Goal: Check status: Check status

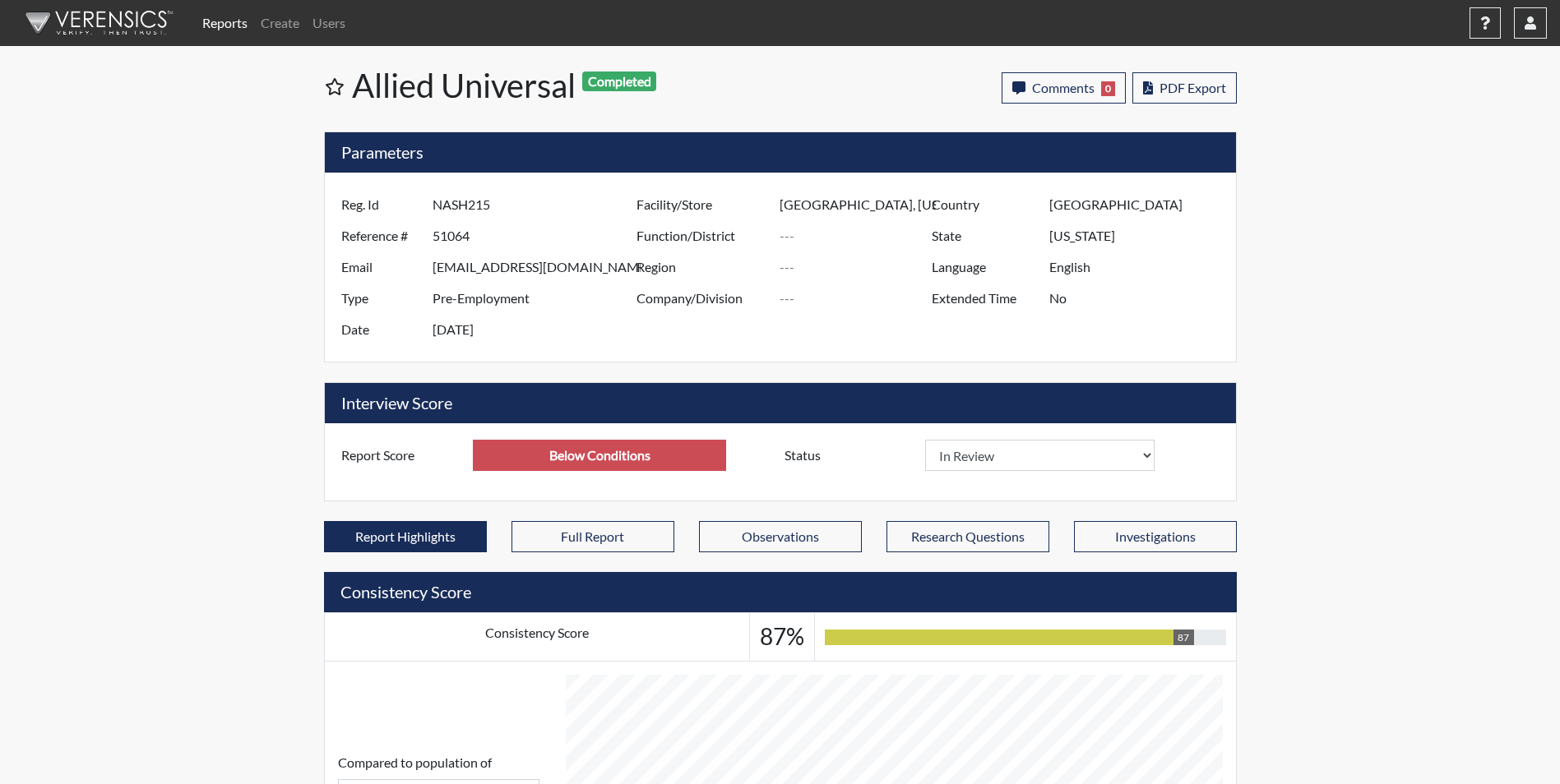
select select
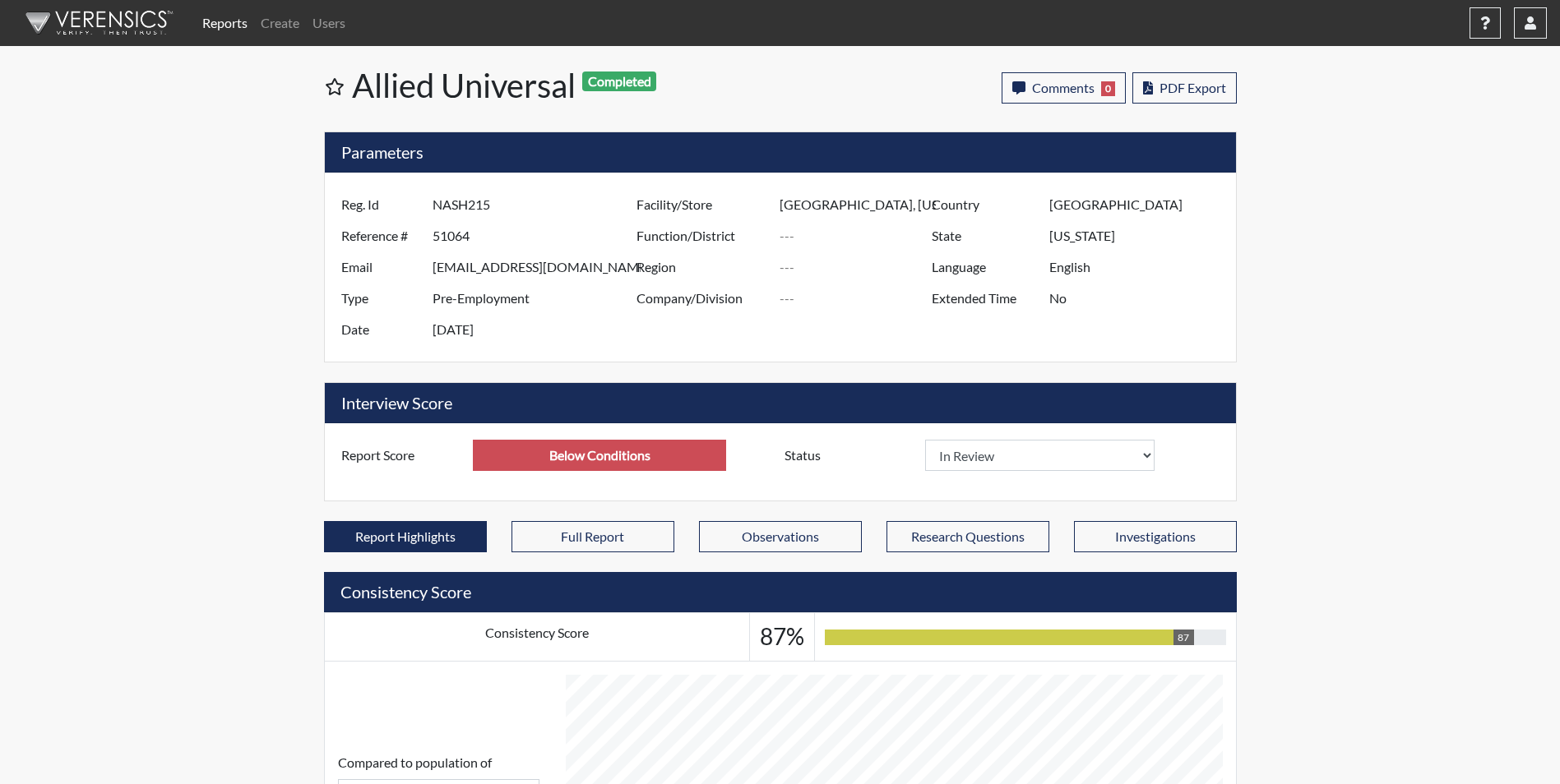
scroll to position [273, 684]
select select
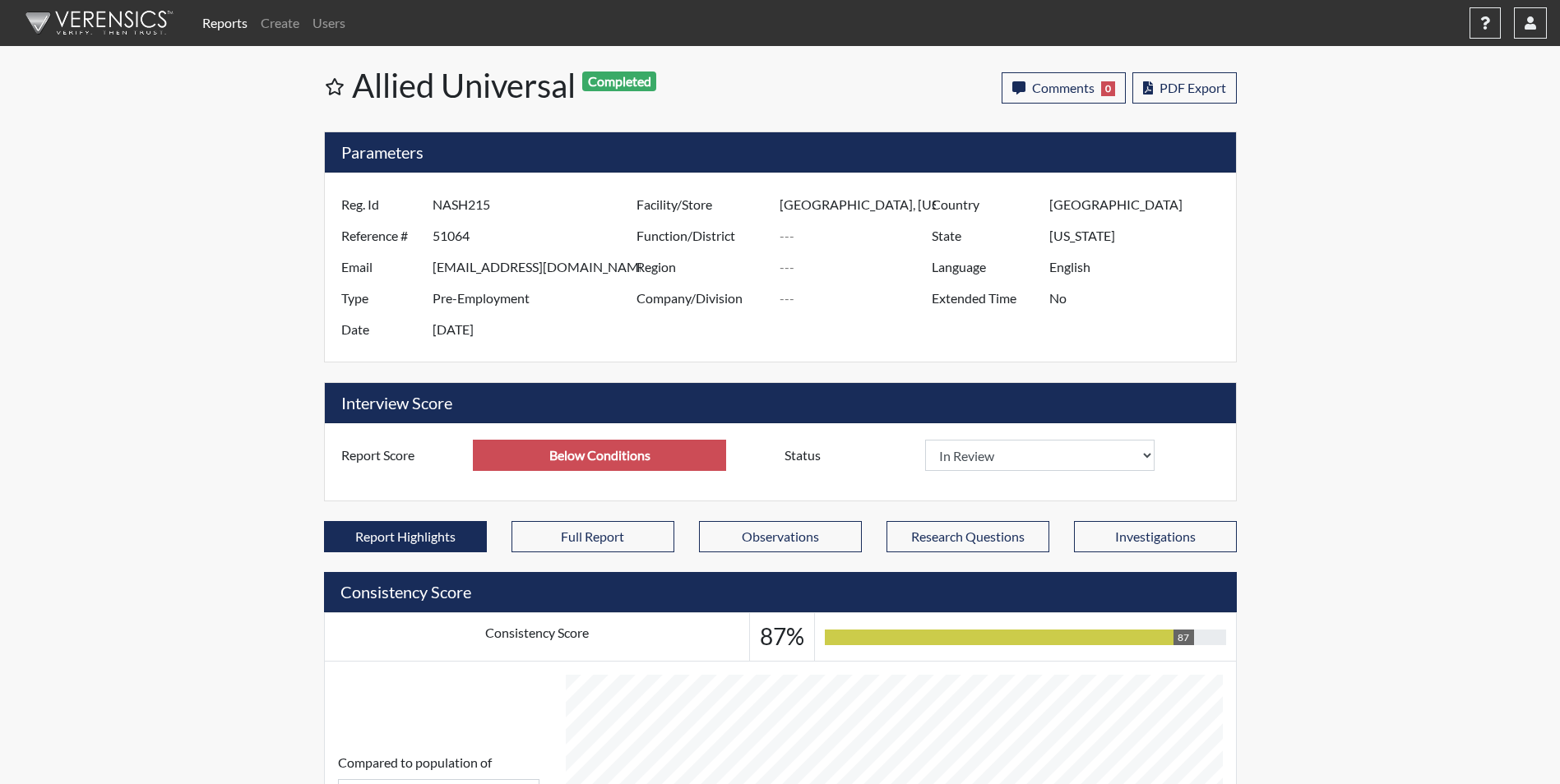
select select
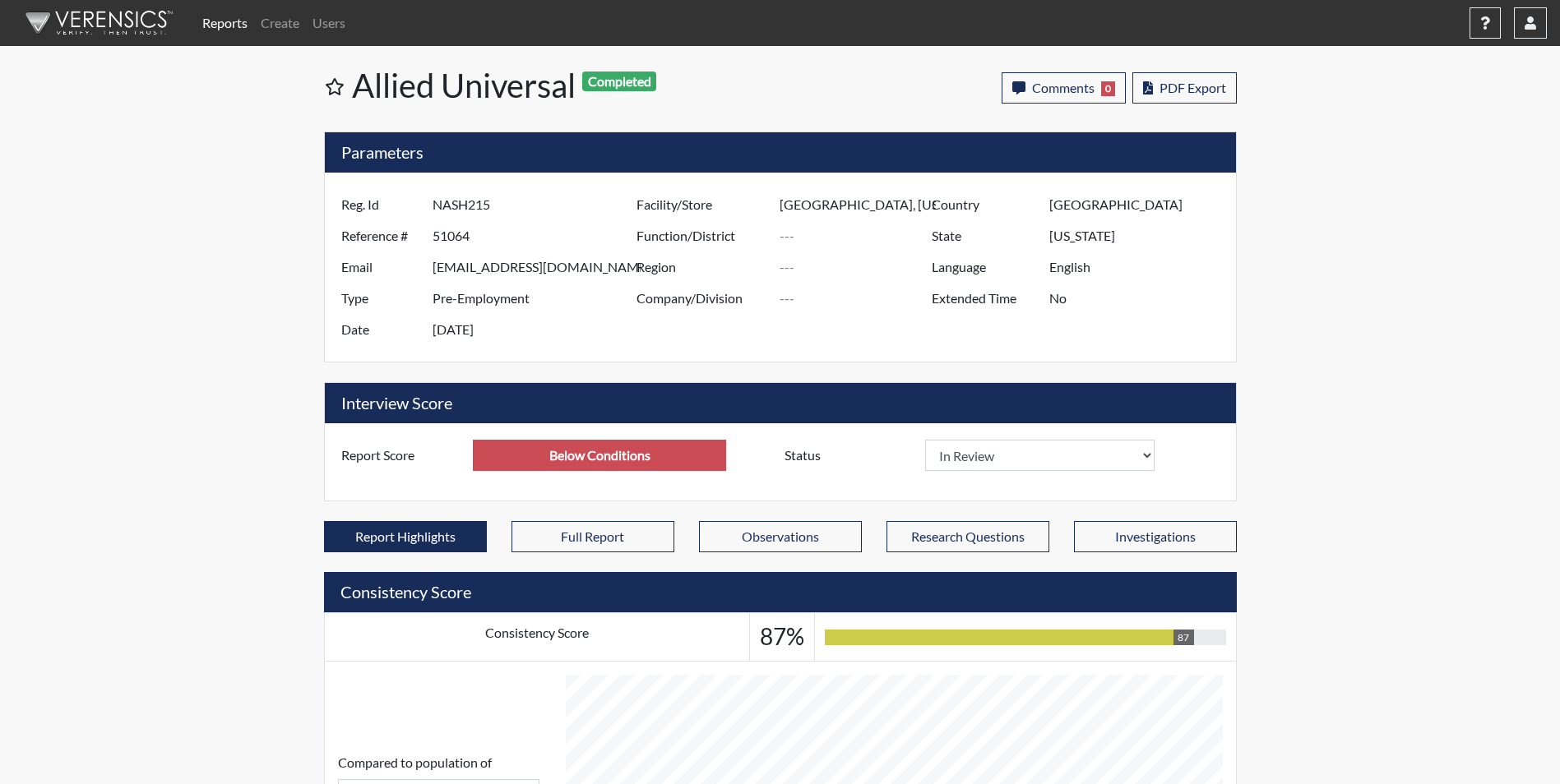
select select
